Goal: Navigation & Orientation: Find specific page/section

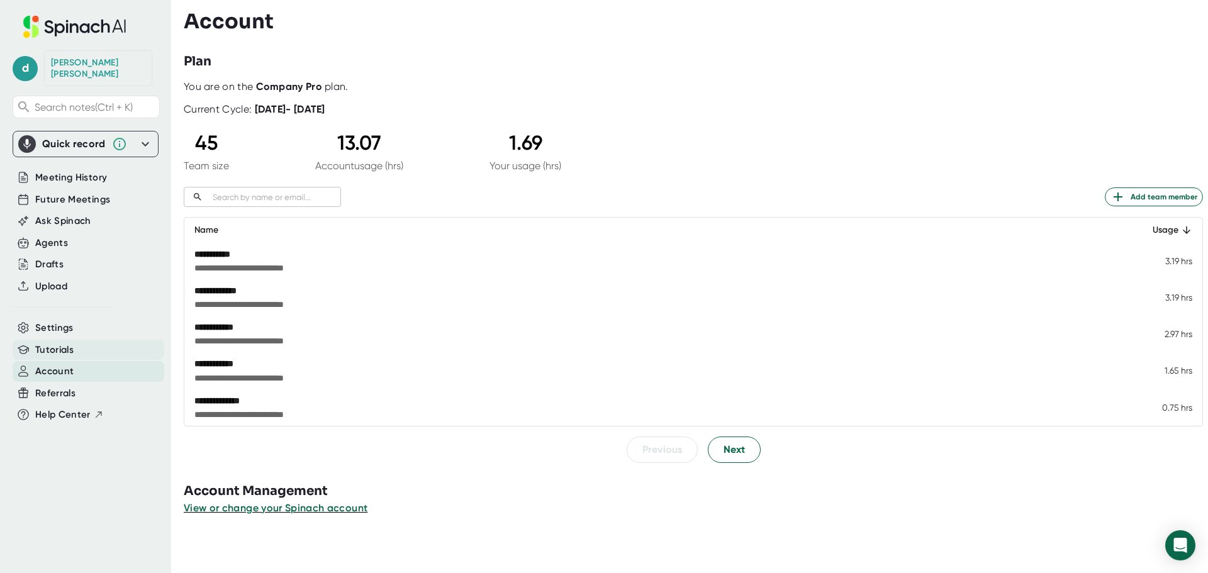
click at [64, 343] on span "Tutorials" at bounding box center [54, 350] width 38 height 14
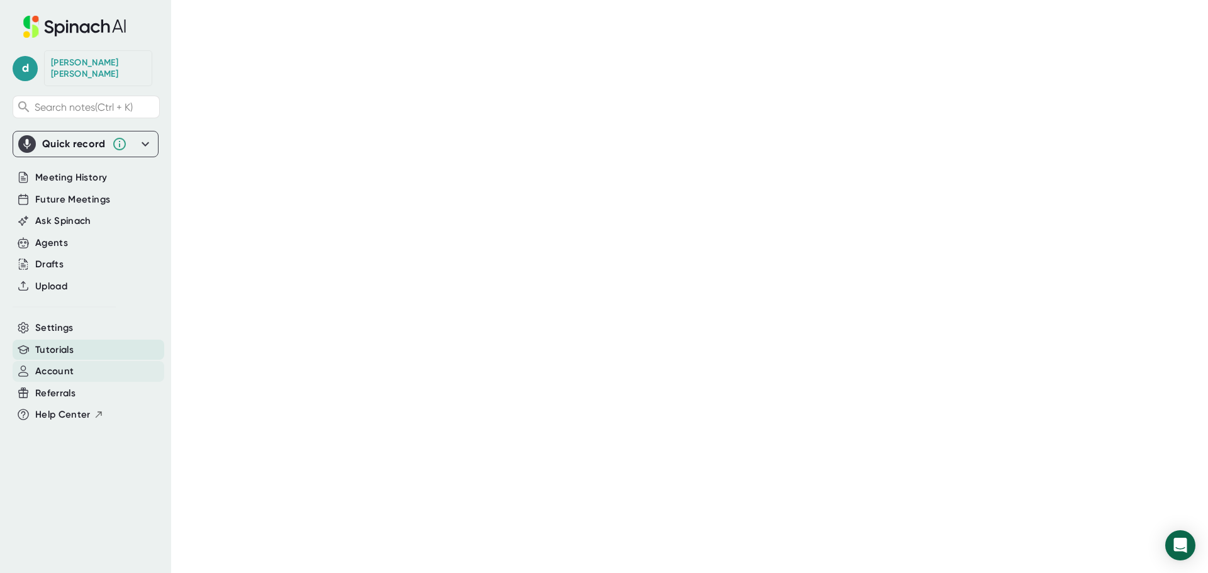
click at [56, 365] on span "Account" at bounding box center [54, 371] width 38 height 14
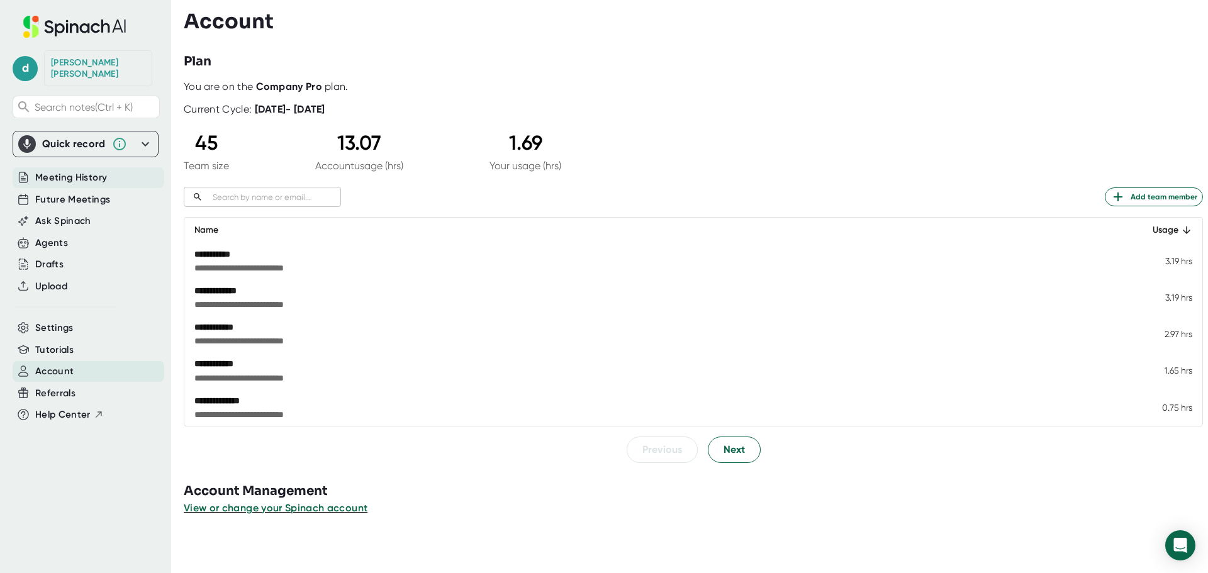
click at [96, 170] on span "Meeting History" at bounding box center [71, 177] width 72 height 14
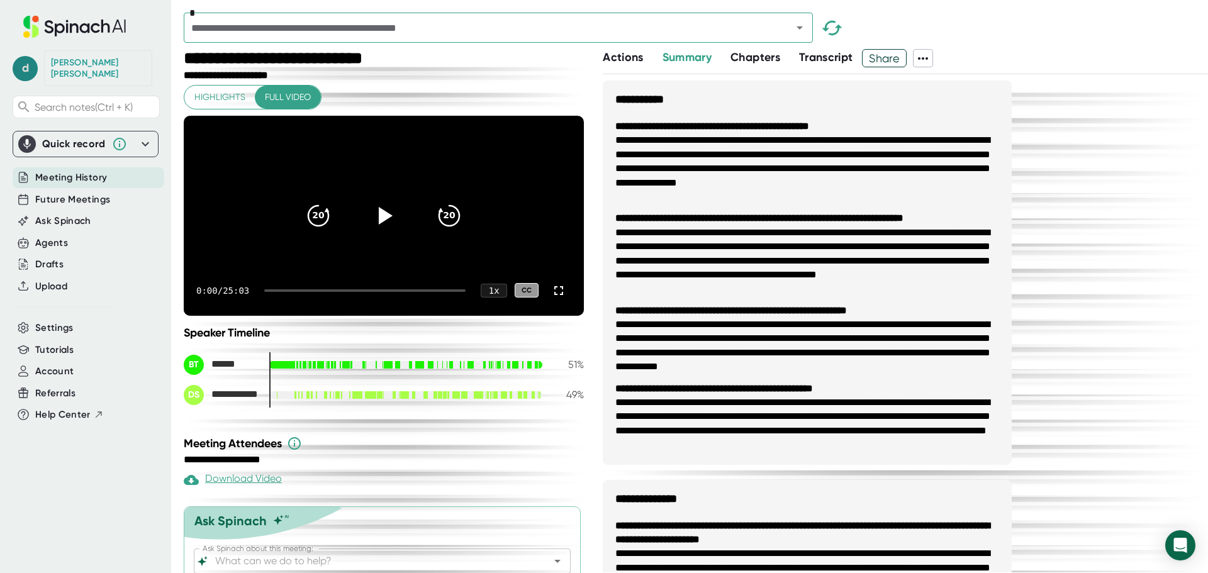
click at [30, 67] on span "d" at bounding box center [25, 68] width 25 height 25
click at [30, 67] on div at bounding box center [604, 286] width 1208 height 573
click at [62, 101] on span "Search notes (Ctrl + K)" at bounding box center [84, 107] width 98 height 12
click at [60, 170] on span "Meeting History" at bounding box center [71, 177] width 72 height 14
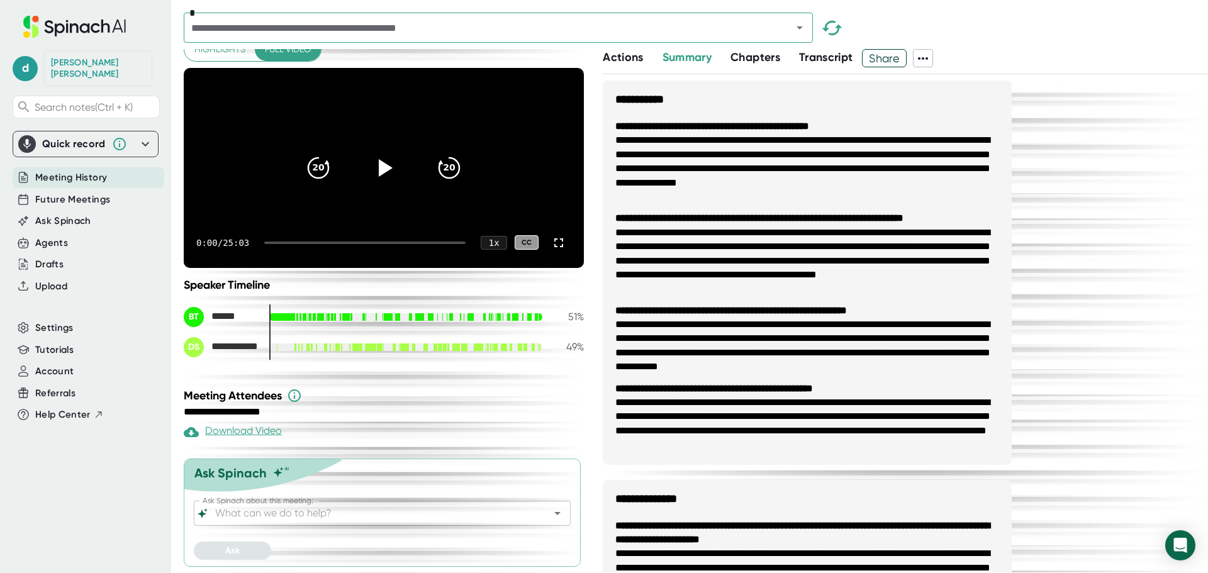
click at [89, 25] on icon at bounding box center [84, 28] width 10 height 10
click at [82, 26] on icon at bounding box center [84, 28] width 10 height 10
click at [55, 321] on span "Settings" at bounding box center [54, 328] width 38 height 14
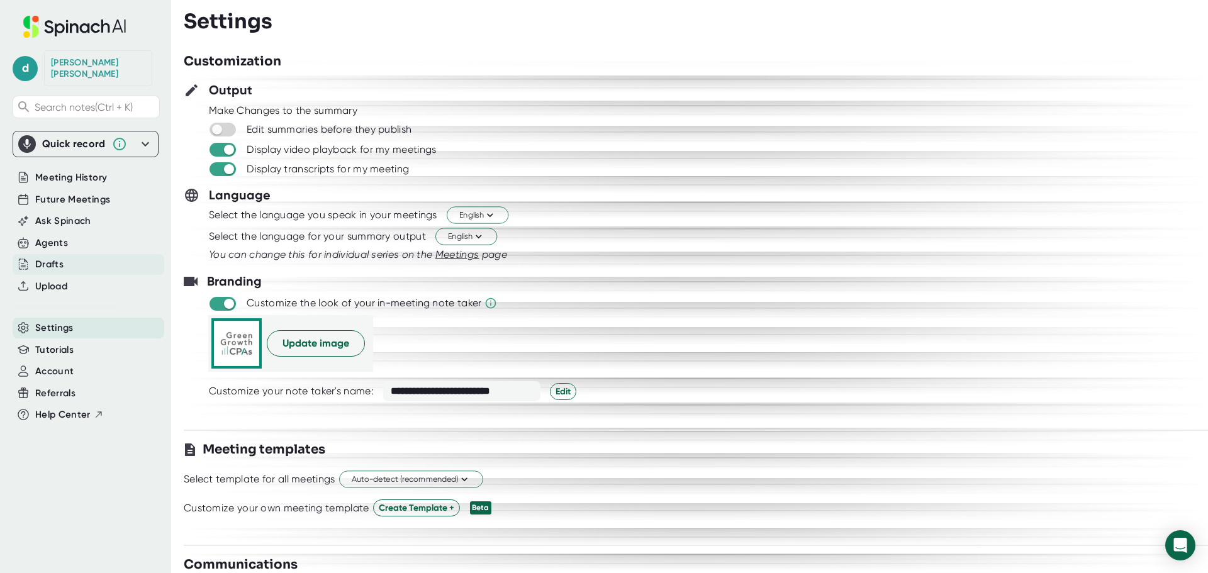
click at [54, 257] on div "Drafts" at bounding box center [49, 264] width 28 height 14
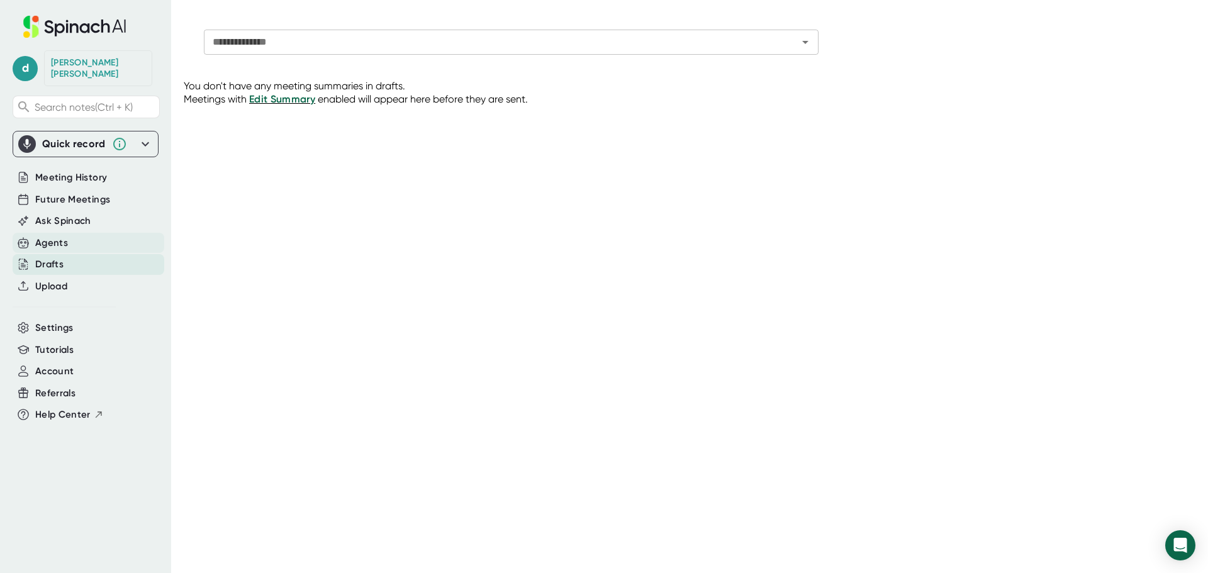
click at [55, 236] on div "Agents" at bounding box center [51, 243] width 33 height 14
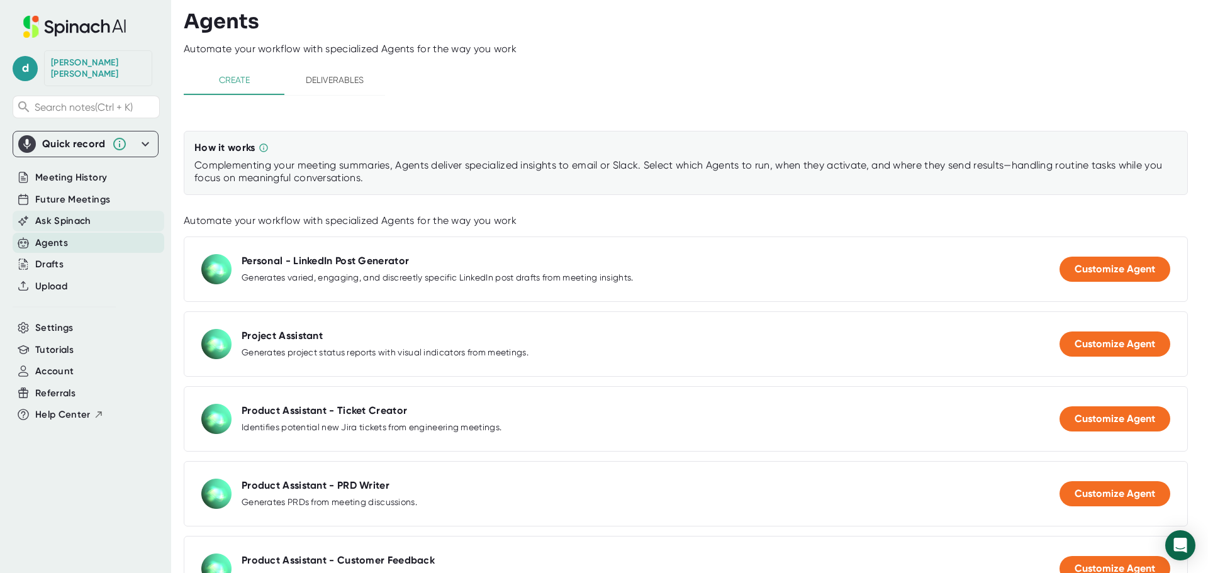
click at [59, 214] on span "Ask Spinach" at bounding box center [63, 221] width 56 height 14
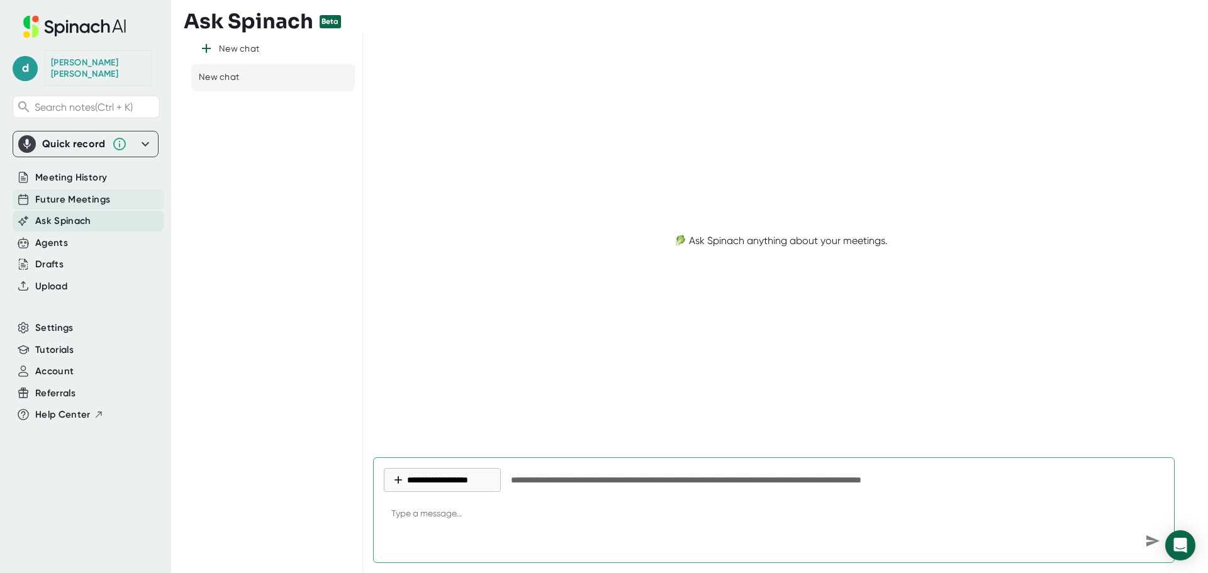
type textarea "x"
click at [66, 192] on span "Future Meetings" at bounding box center [72, 199] width 75 height 14
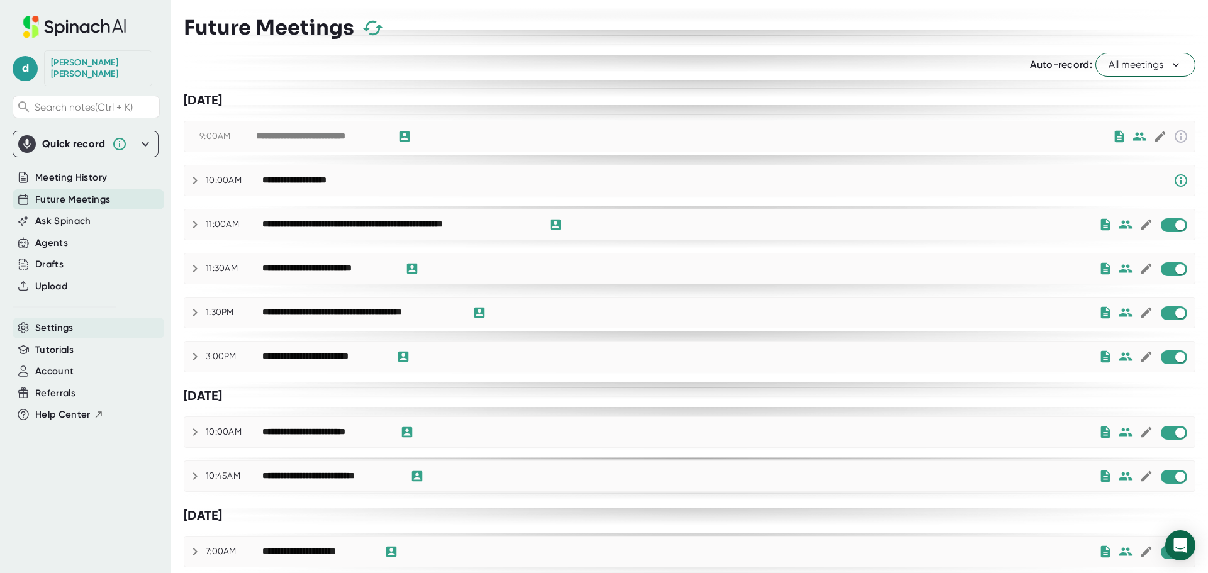
click at [44, 321] on span "Settings" at bounding box center [54, 328] width 38 height 14
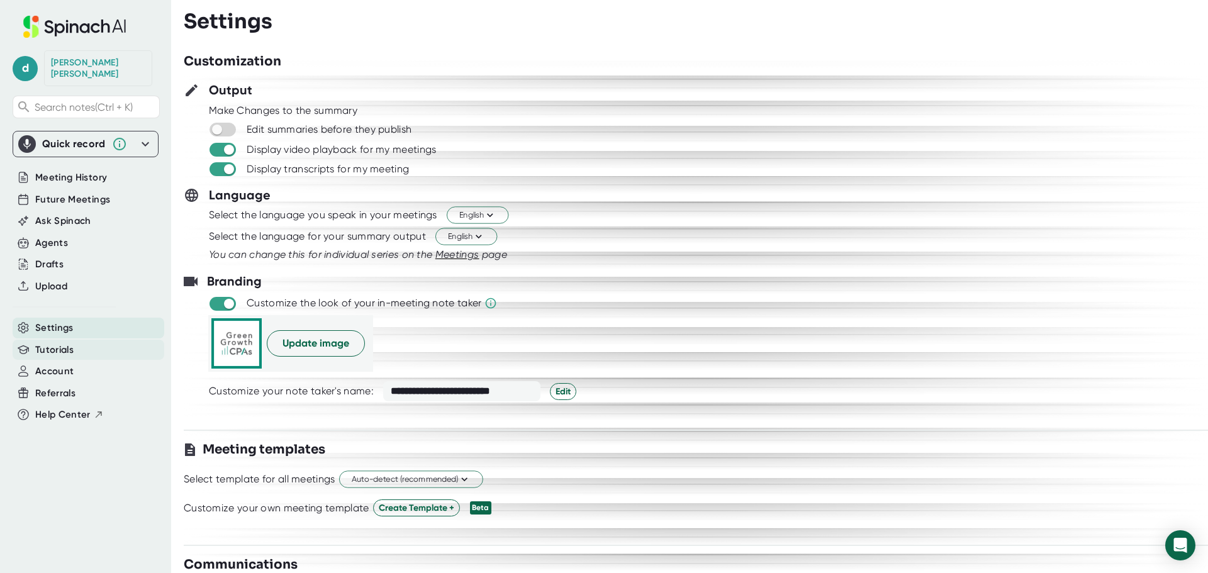
click at [55, 343] on span "Tutorials" at bounding box center [54, 350] width 38 height 14
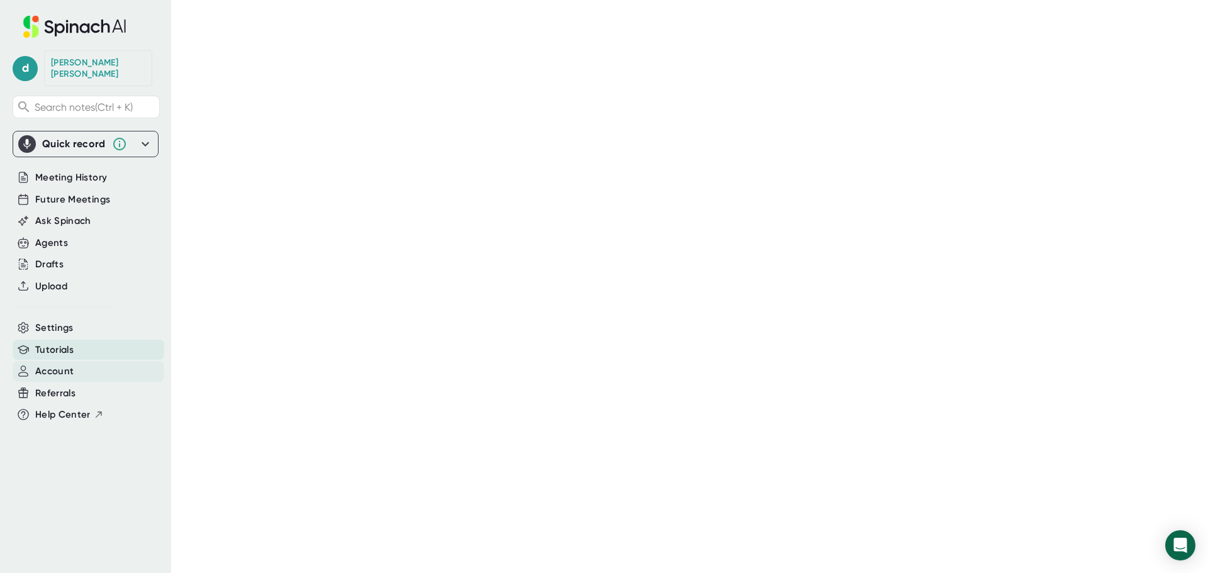
click at [52, 365] on span "Account" at bounding box center [54, 371] width 38 height 14
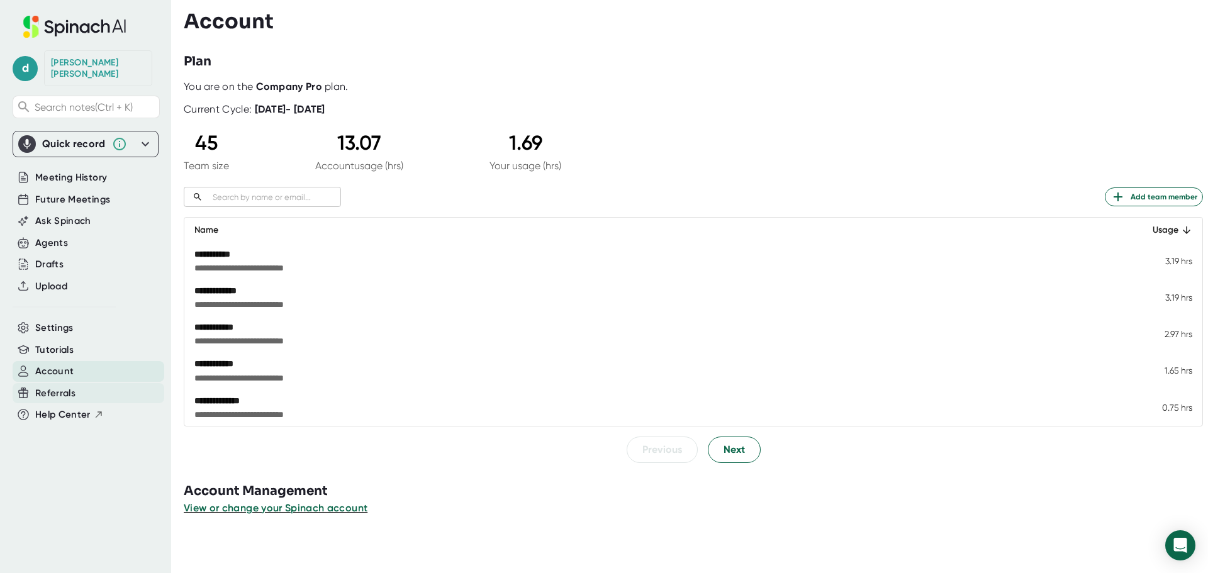
click at [52, 386] on span "Referrals" at bounding box center [55, 393] width 40 height 14
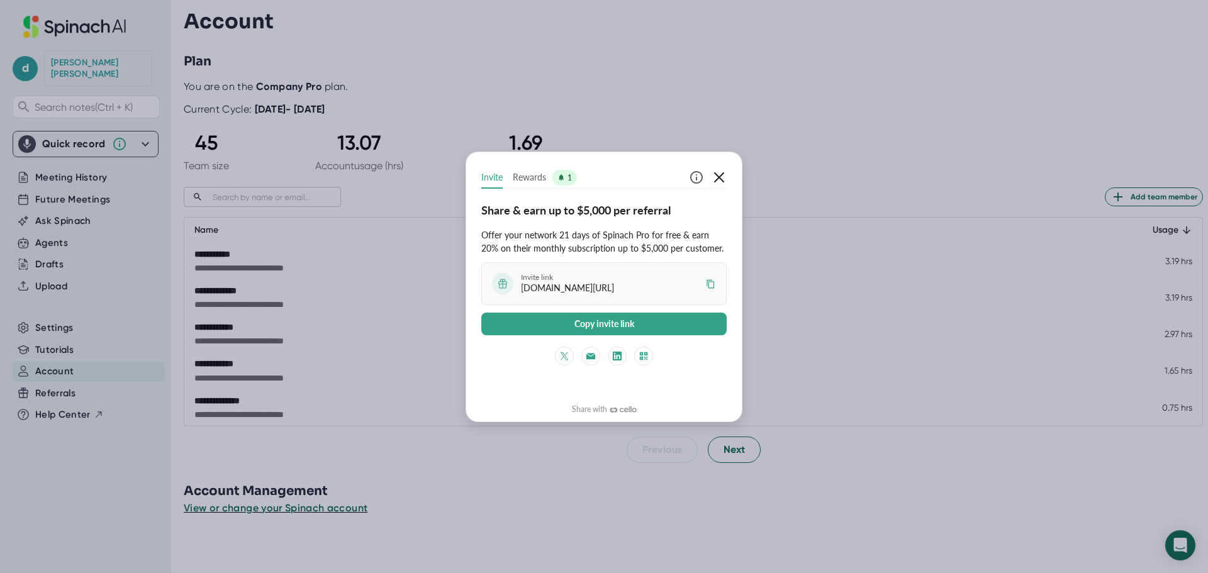
click at [723, 177] on icon "button" at bounding box center [718, 177] width 15 height 15
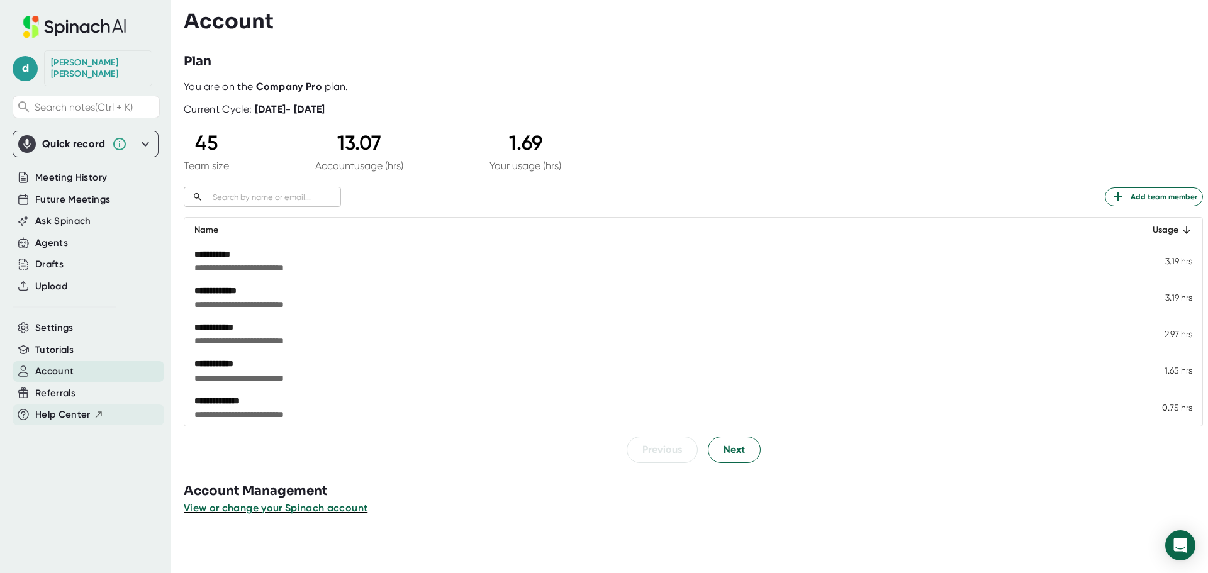
click at [50, 408] on span "Help Center" at bounding box center [62, 415] width 55 height 14
click at [96, 101] on span "Search notes (Ctrl + K)" at bounding box center [84, 107] width 98 height 12
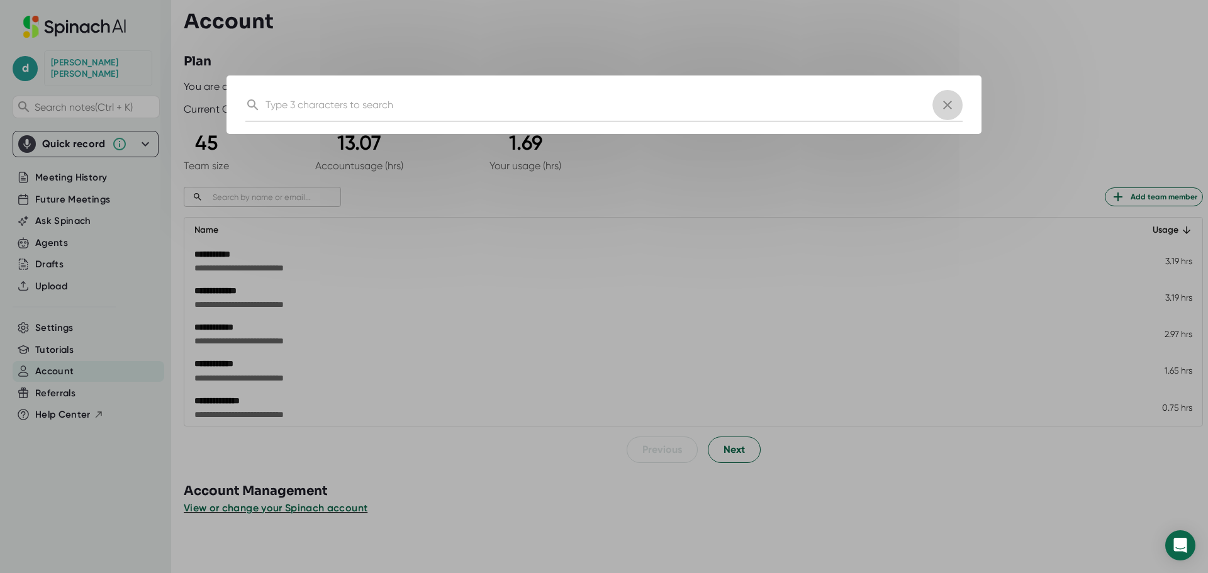
click at [950, 104] on icon "button" at bounding box center [947, 105] width 15 height 15
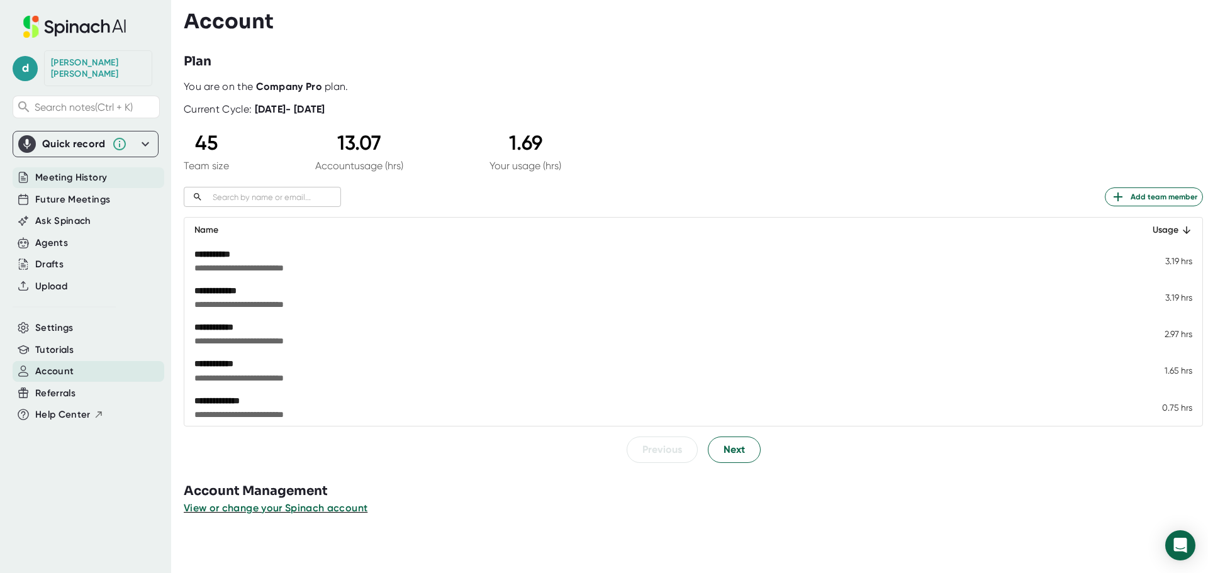
click at [55, 170] on span "Meeting History" at bounding box center [71, 177] width 72 height 14
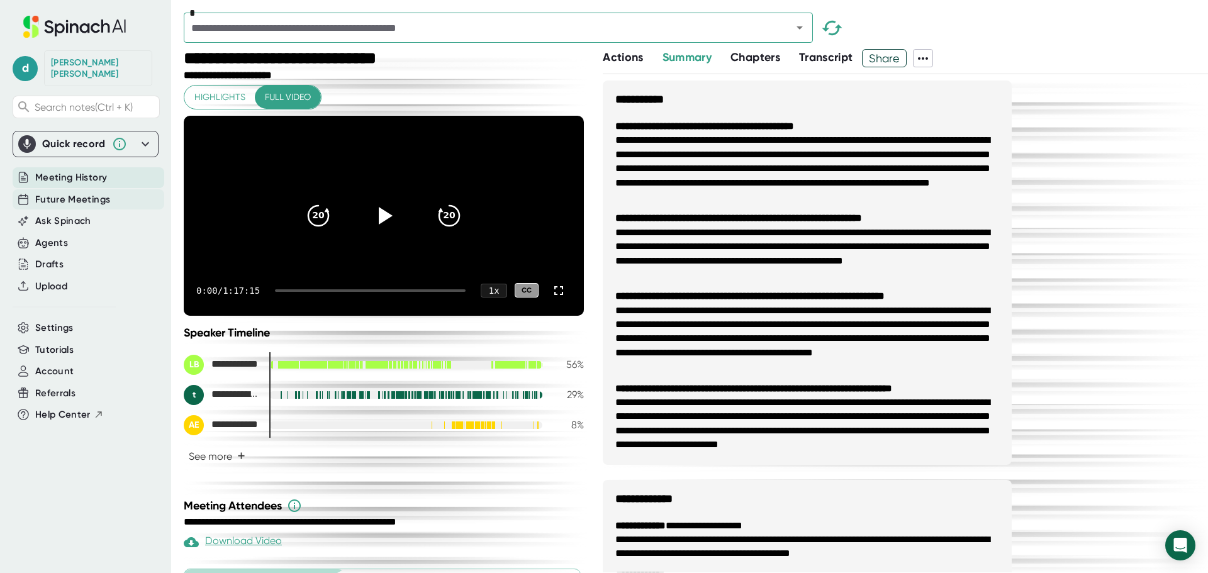
click at [48, 192] on span "Future Meetings" at bounding box center [72, 199] width 75 height 14
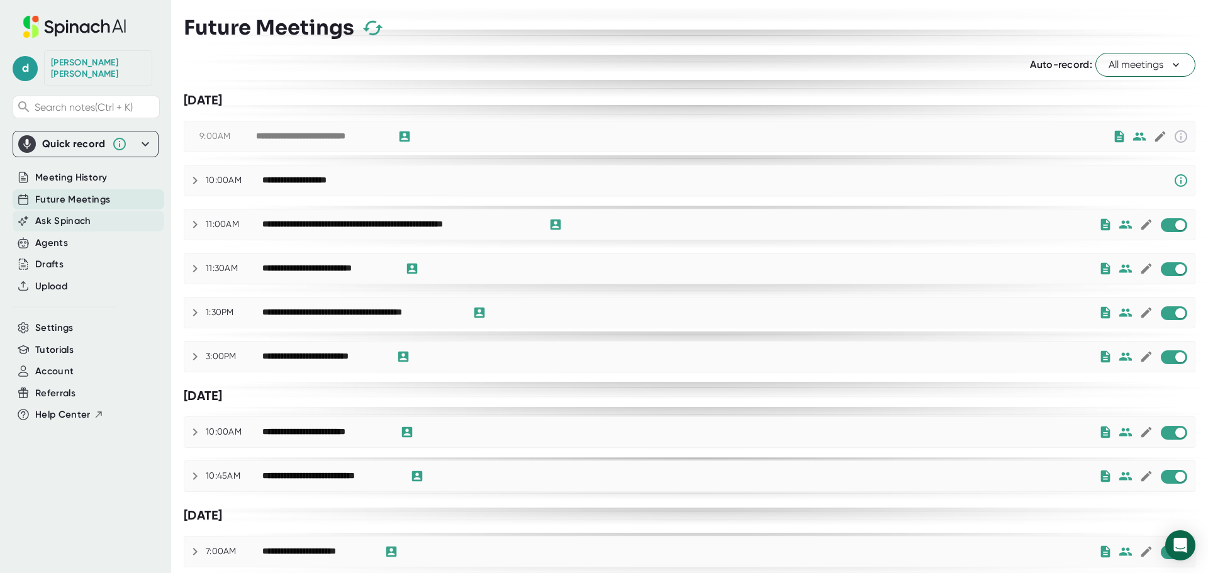
click at [45, 214] on span "Ask Spinach" at bounding box center [63, 221] width 56 height 14
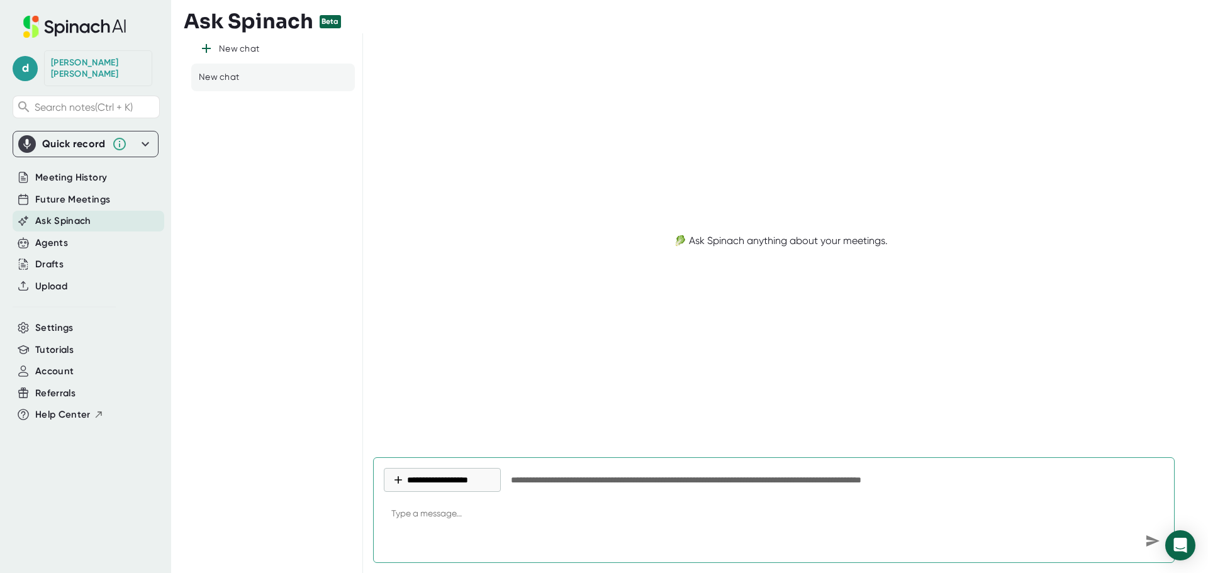
type textarea "x"
click at [144, 137] on icon at bounding box center [145, 144] width 15 height 15
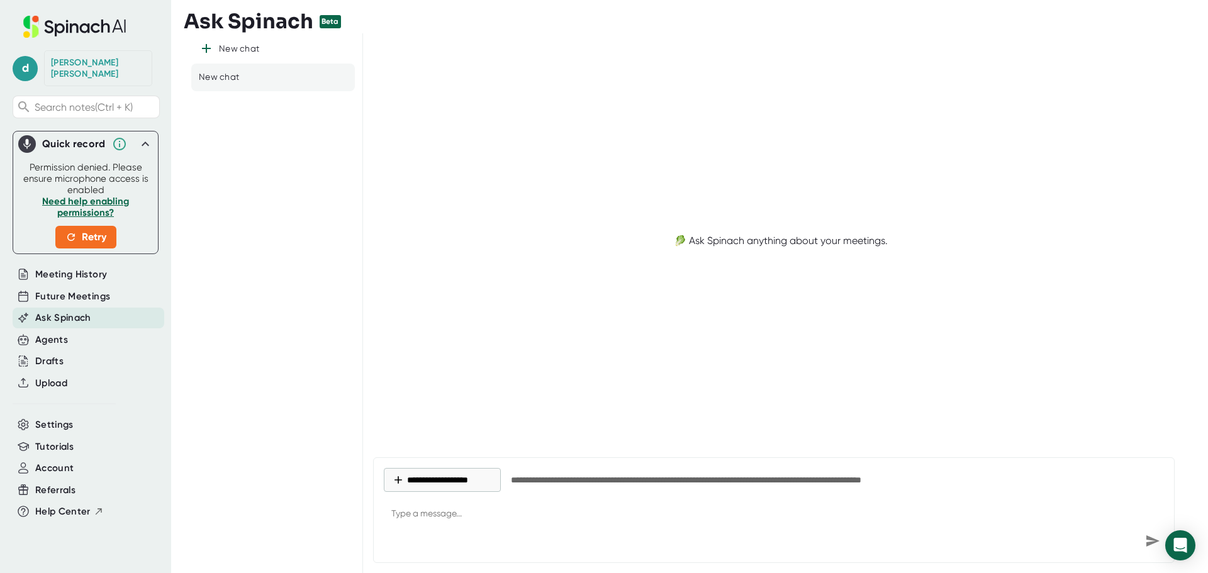
click at [143, 137] on icon at bounding box center [145, 144] width 15 height 15
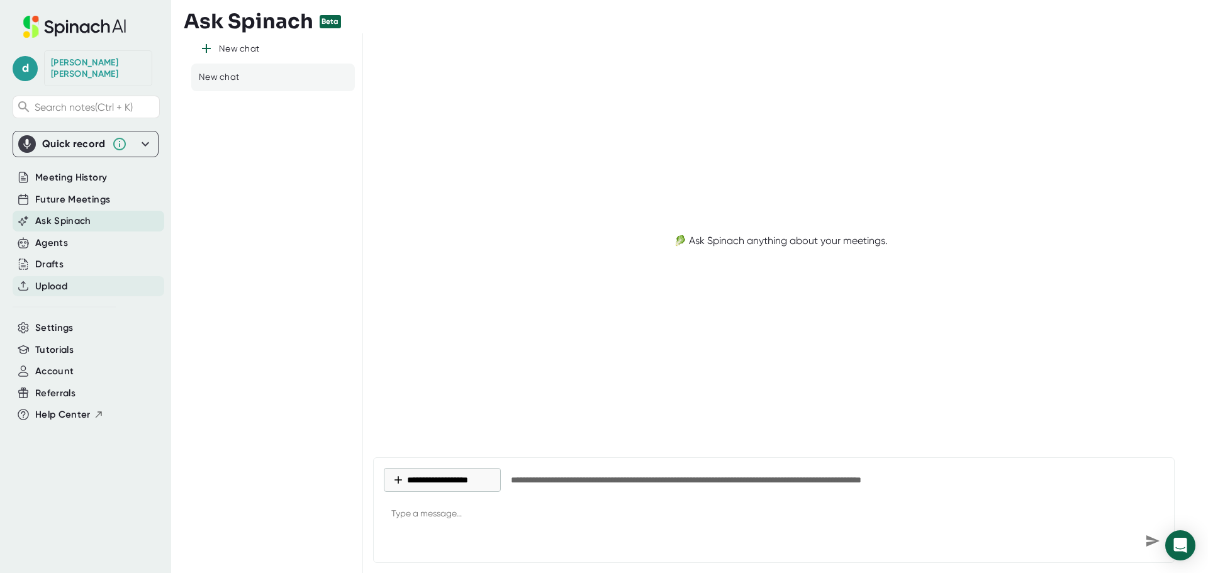
click at [65, 279] on span "Upload" at bounding box center [51, 286] width 32 height 14
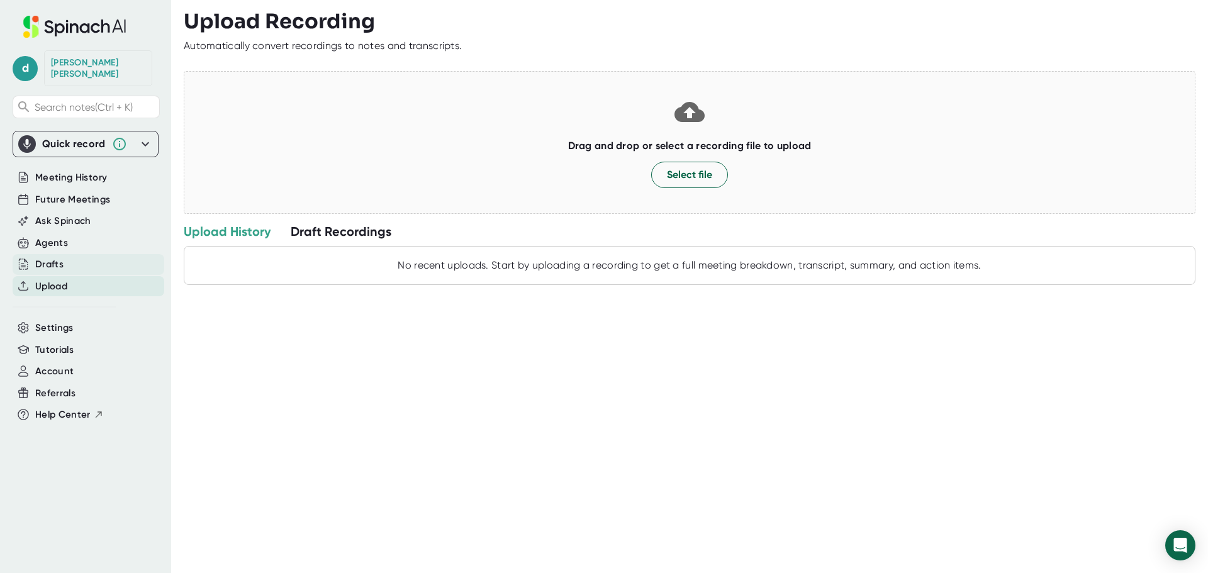
click at [62, 257] on div "Drafts" at bounding box center [49, 264] width 28 height 14
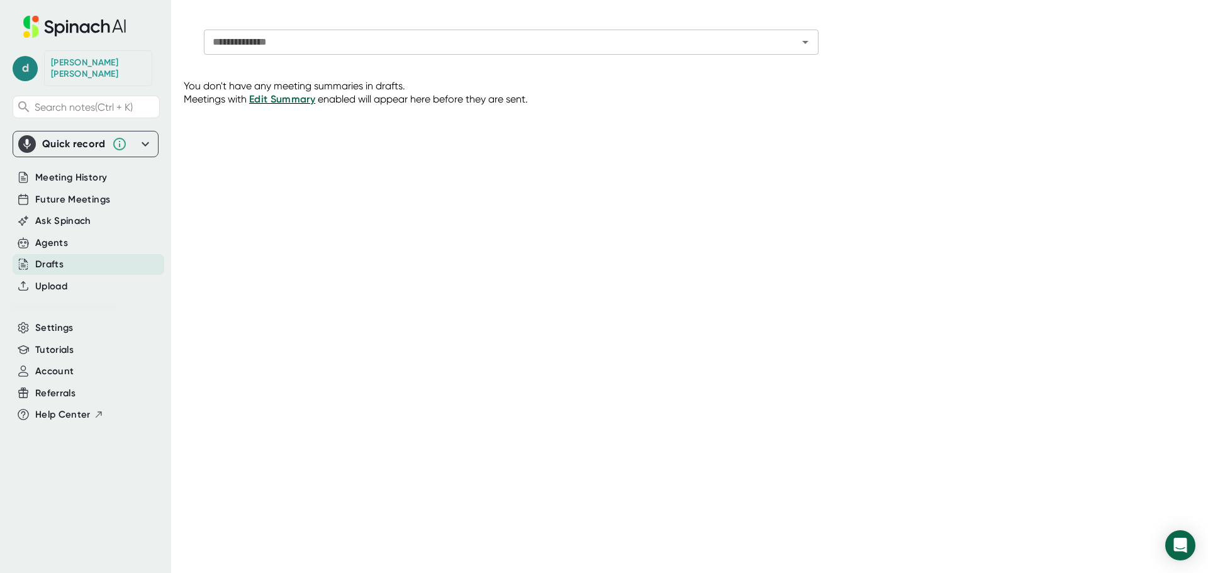
click at [21, 69] on span "d" at bounding box center [25, 68] width 25 height 25
click at [21, 69] on div at bounding box center [604, 286] width 1208 height 573
click at [92, 59] on div "[PERSON_NAME]" at bounding box center [98, 68] width 94 height 22
click at [30, 59] on span "d" at bounding box center [25, 68] width 25 height 25
click at [30, 59] on div at bounding box center [604, 286] width 1208 height 573
